Goal: Use online tool/utility

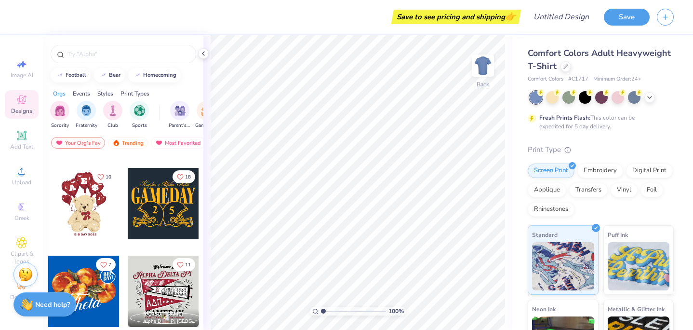
scroll to position [173, 0]
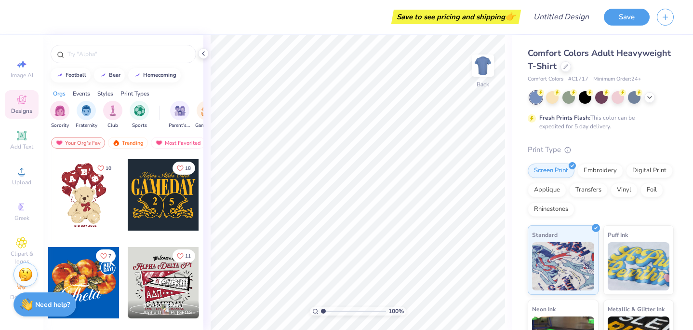
click at [159, 199] on div at bounding box center [163, 194] width 71 height 71
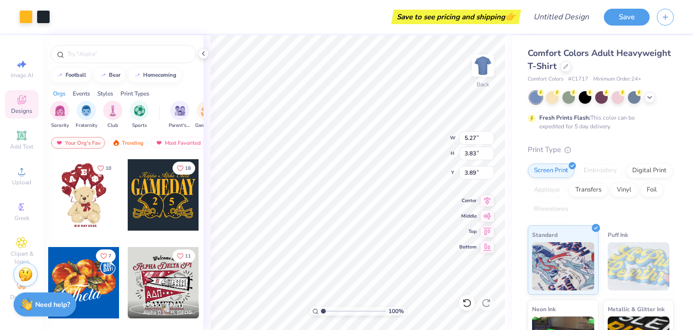
type input "3.89"
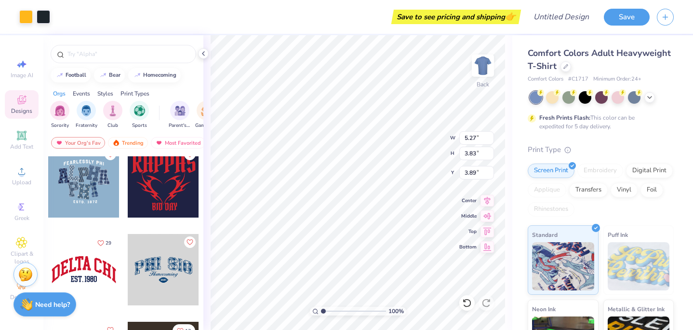
scroll to position [965, 0]
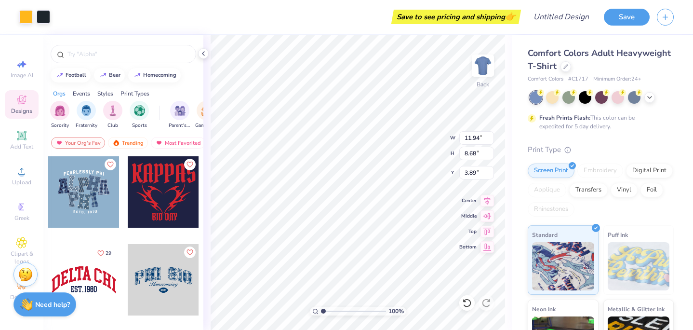
type input "11.94"
type input "8.68"
type input "3.00"
click at [554, 96] on div at bounding box center [552, 96] width 13 height 13
click at [644, 100] on div at bounding box center [602, 97] width 144 height 13
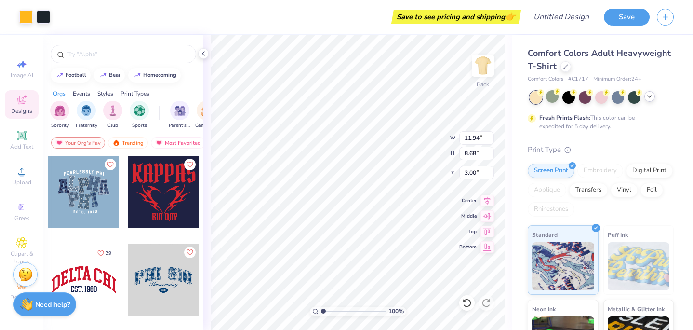
click at [648, 98] on icon at bounding box center [650, 97] width 8 height 8
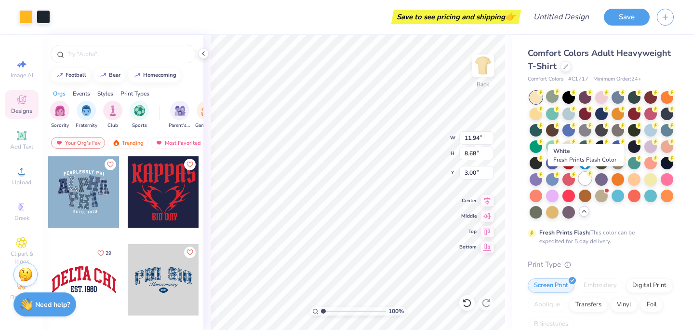
click at [586, 175] on icon at bounding box center [589, 173] width 7 height 7
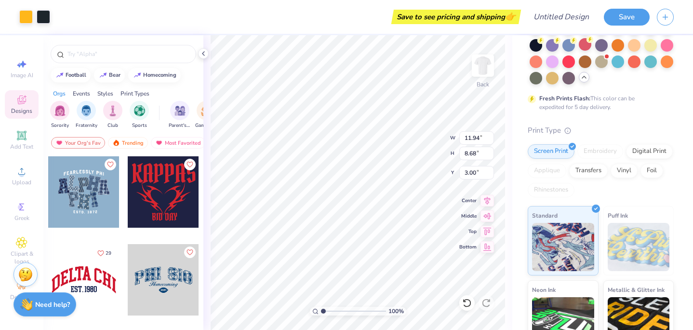
scroll to position [0, 0]
